Goal: Information Seeking & Learning: Learn about a topic

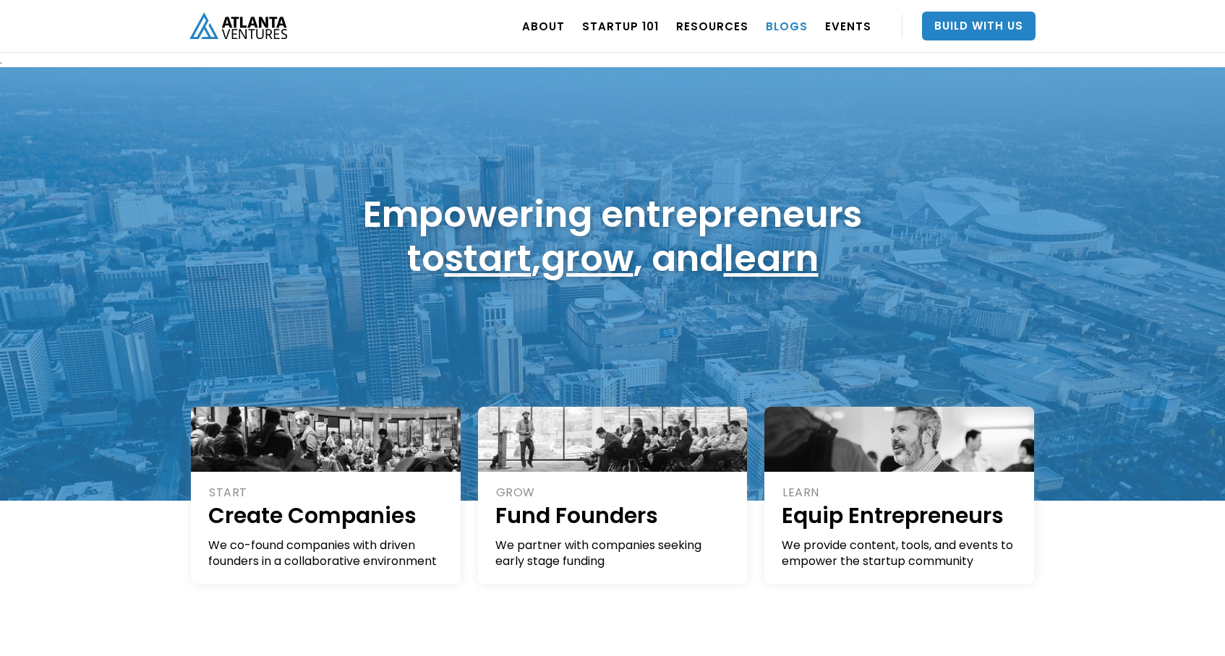
click at [790, 30] on link "BLOGS" at bounding box center [787, 26] width 42 height 40
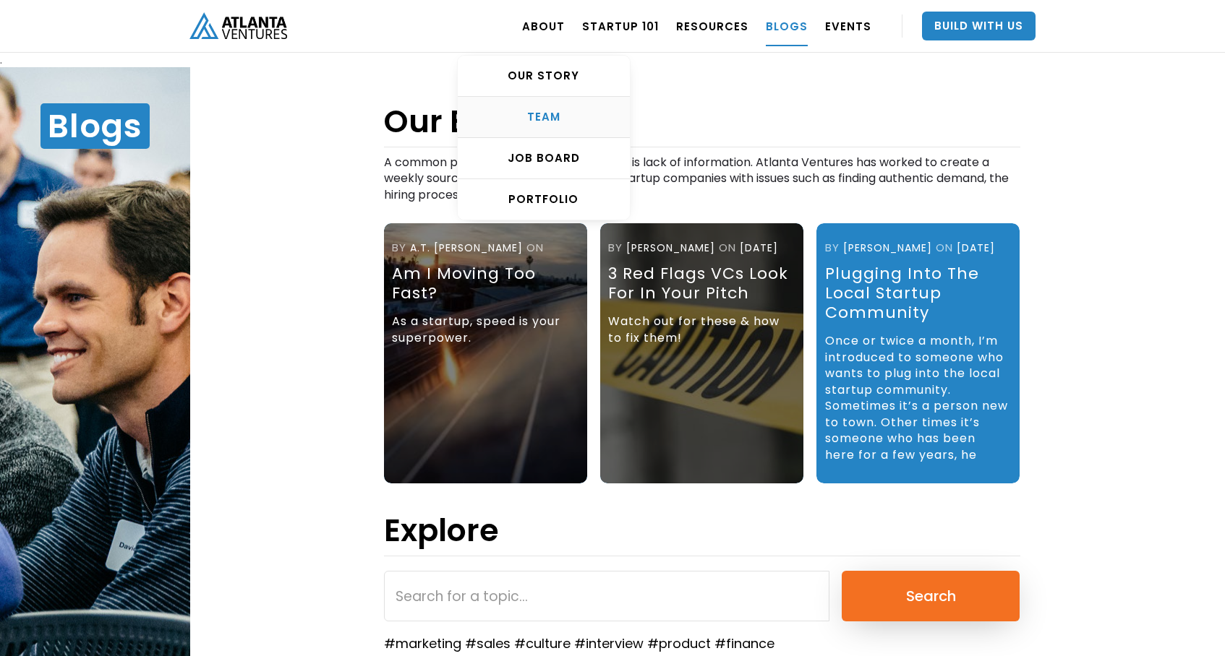
click at [554, 113] on div "TEAM" at bounding box center [544, 117] width 172 height 14
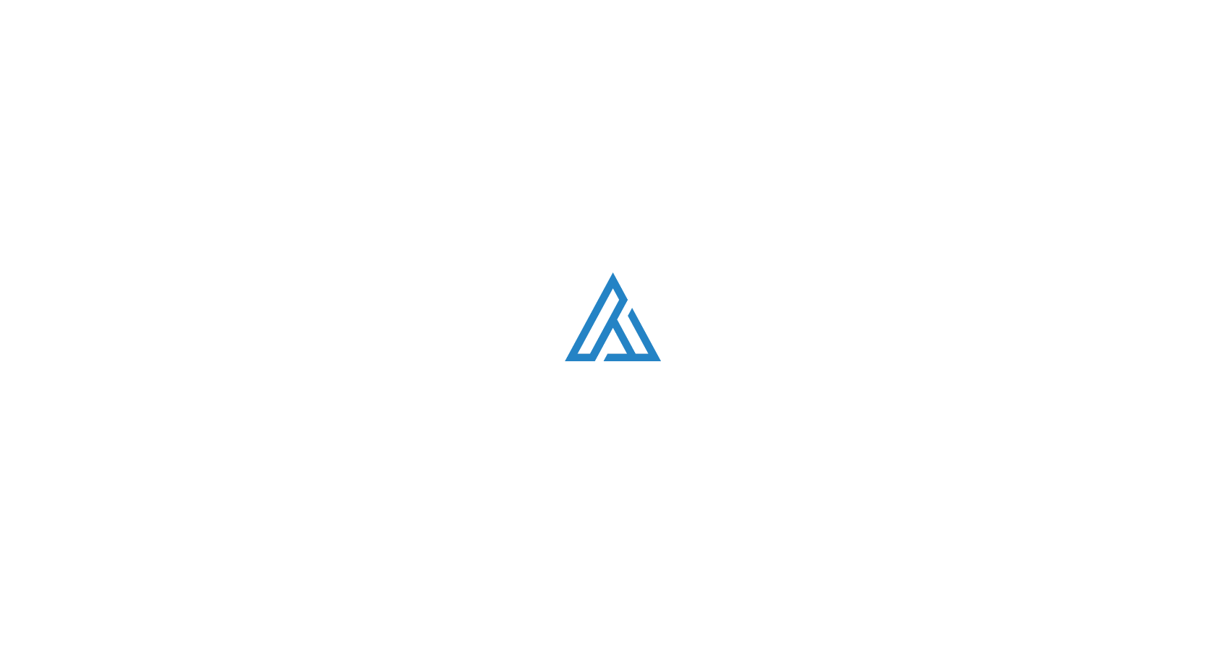
scroll to position [1828, 0]
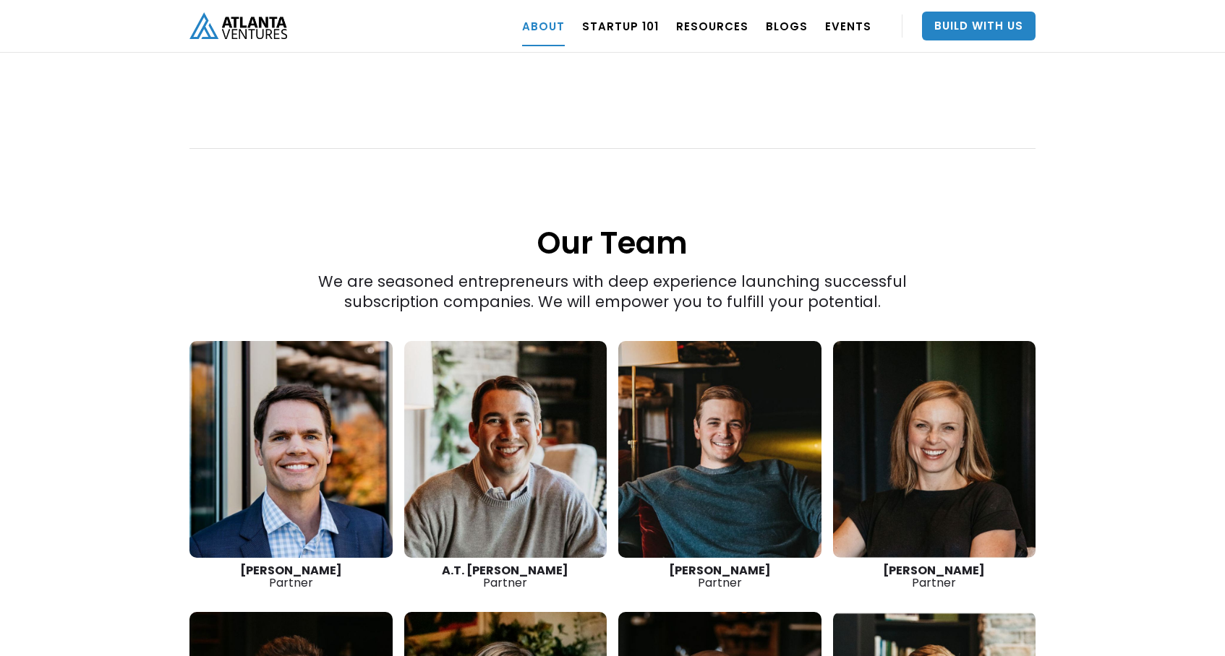
click at [270, 402] on link at bounding box center [290, 449] width 203 height 217
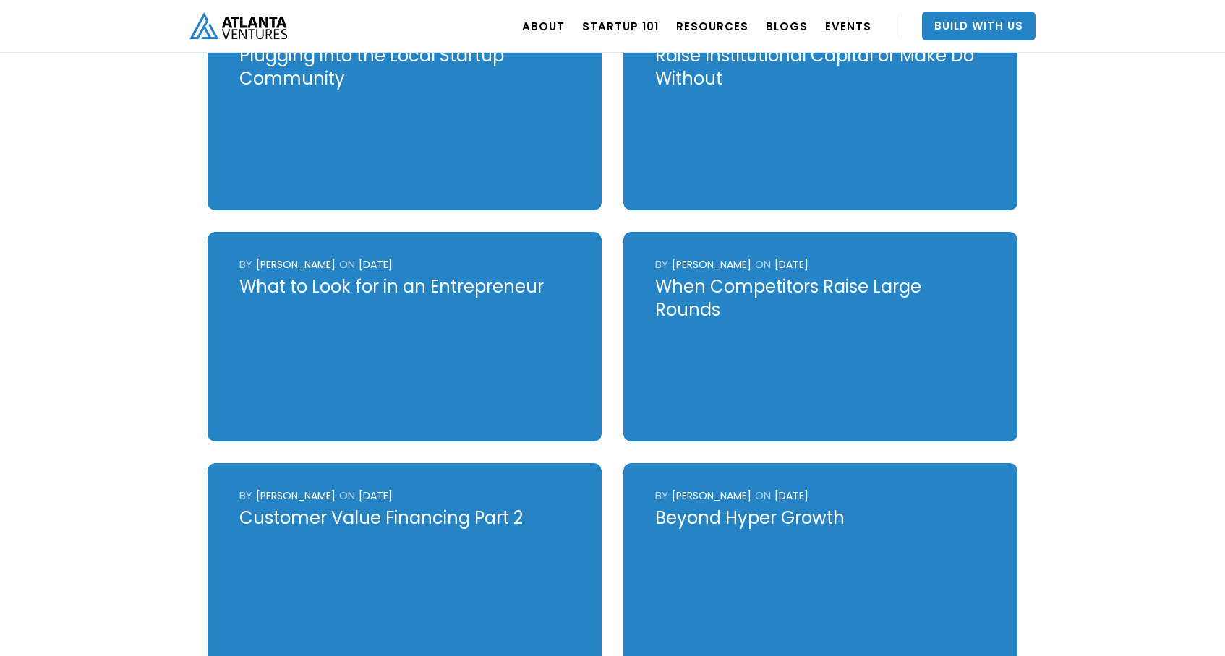
scroll to position [702, 0]
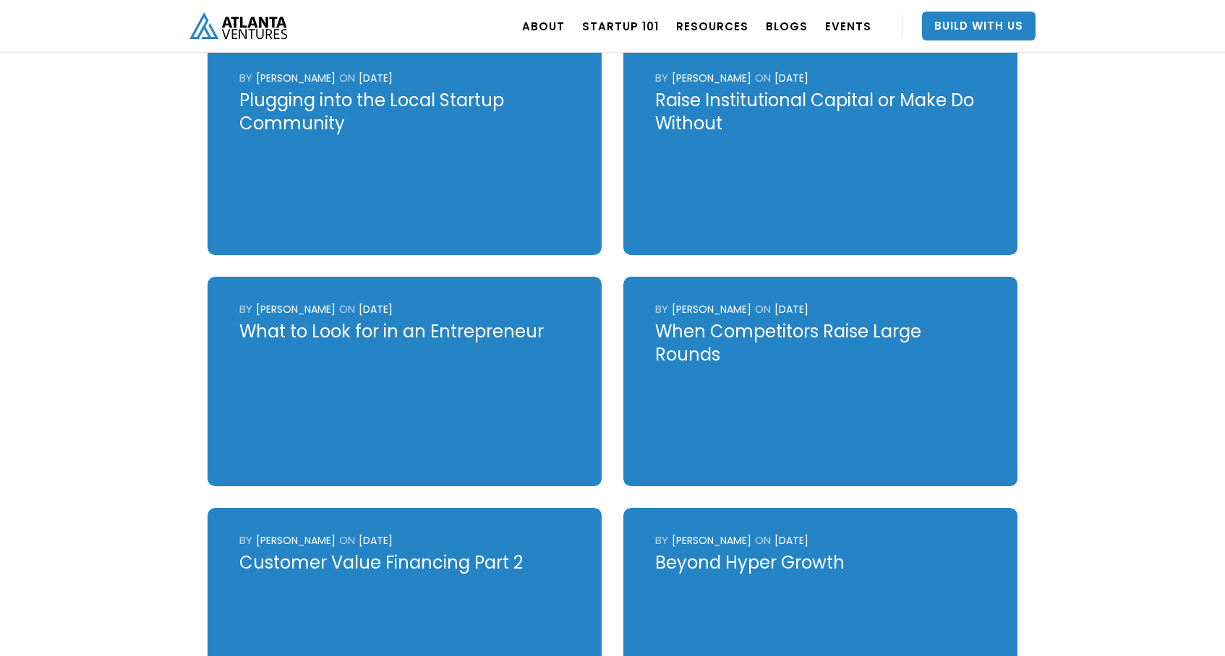
click at [316, 103] on div "Plugging into the Local Startup Community" at bounding box center [404, 112] width 330 height 46
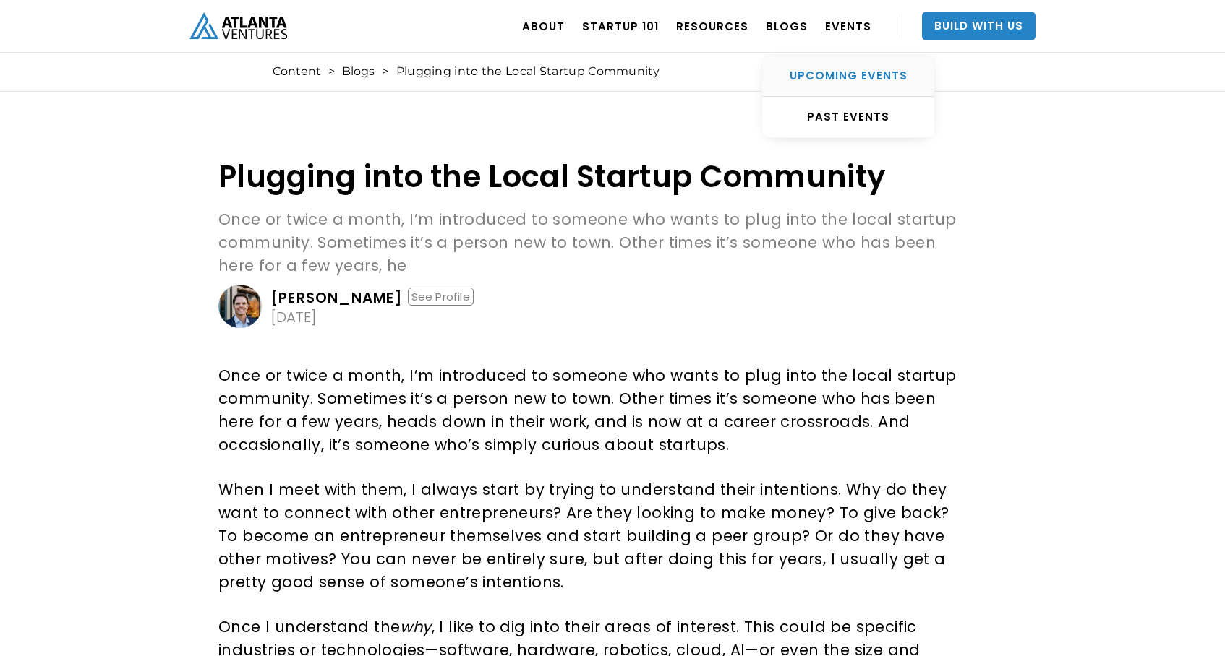
click at [834, 77] on div "UPCOMING EVENTS" at bounding box center [848, 76] width 172 height 14
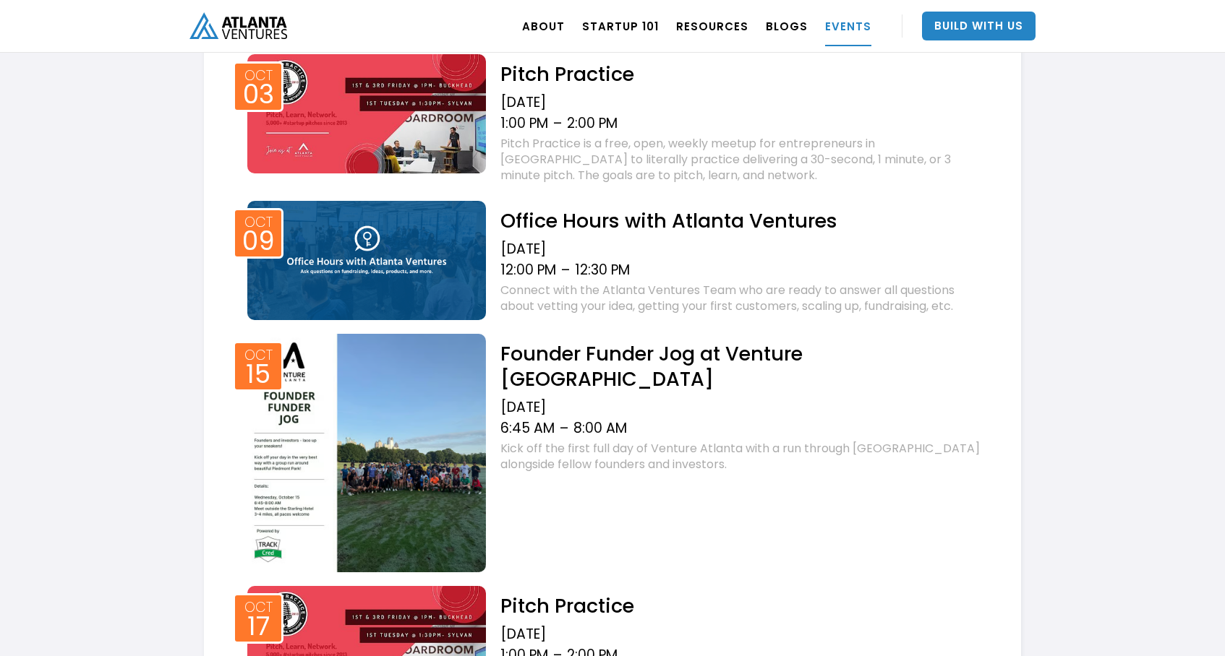
scroll to position [567, 0]
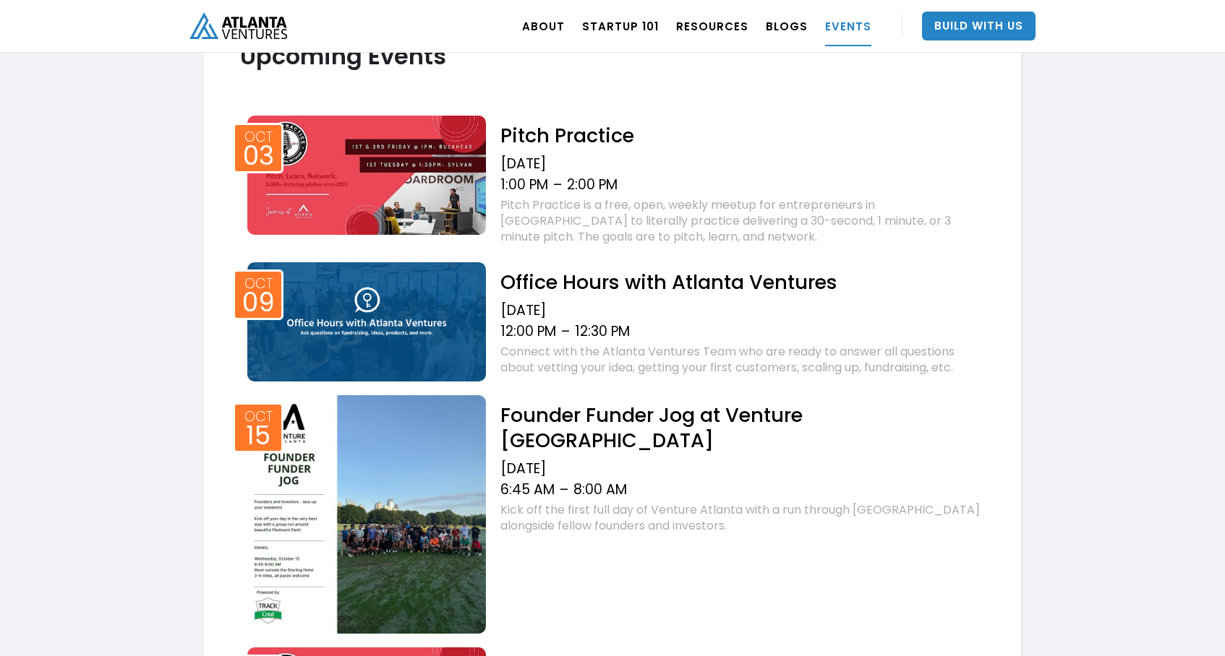
click at [630, 285] on h2 "Office Hours with Atlanta Ventures" at bounding box center [742, 282] width 484 height 25
